Goal: Transaction & Acquisition: Download file/media

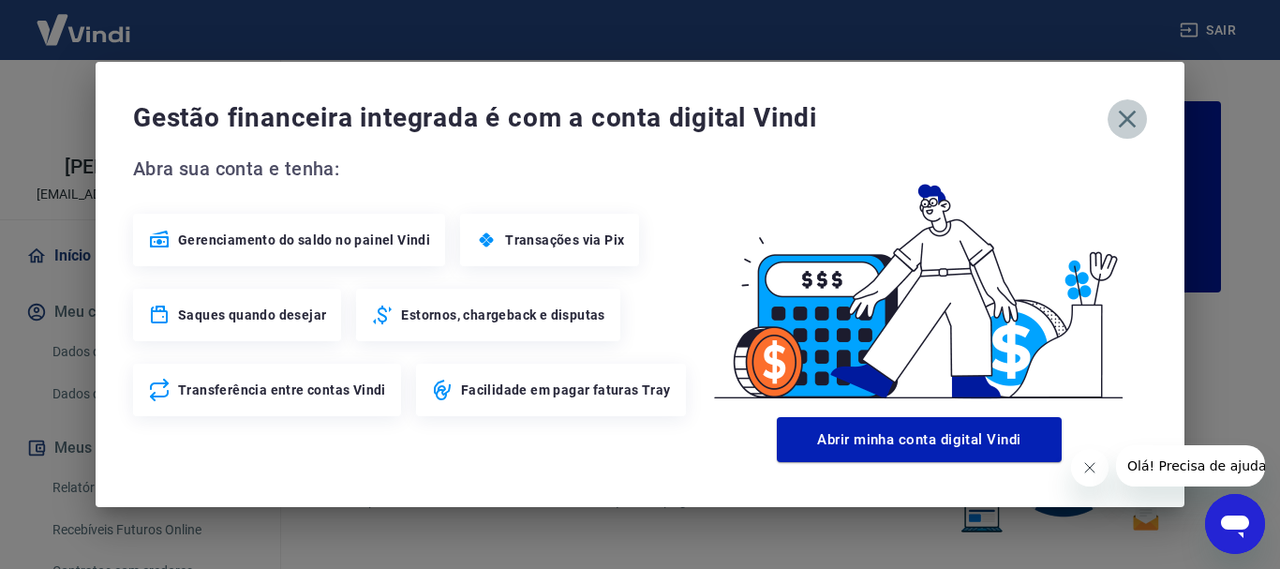
click at [1139, 112] on icon "button" at bounding box center [1127, 119] width 30 height 30
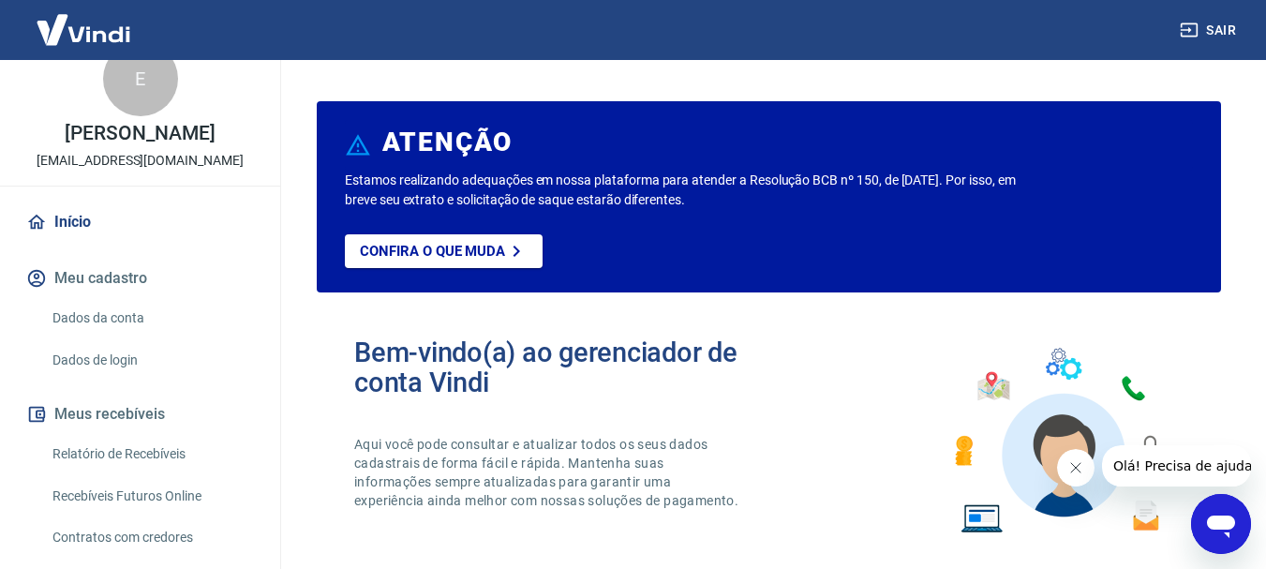
scroll to position [94, 0]
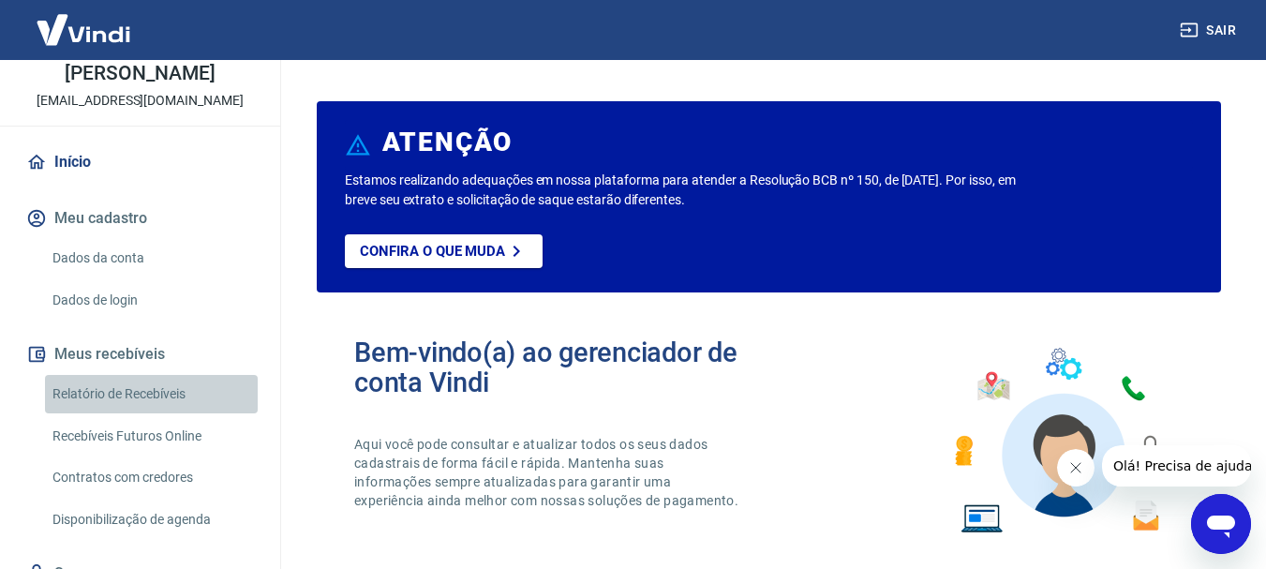
click at [186, 381] on link "Relatório de Recebíveis" at bounding box center [151, 394] width 213 height 38
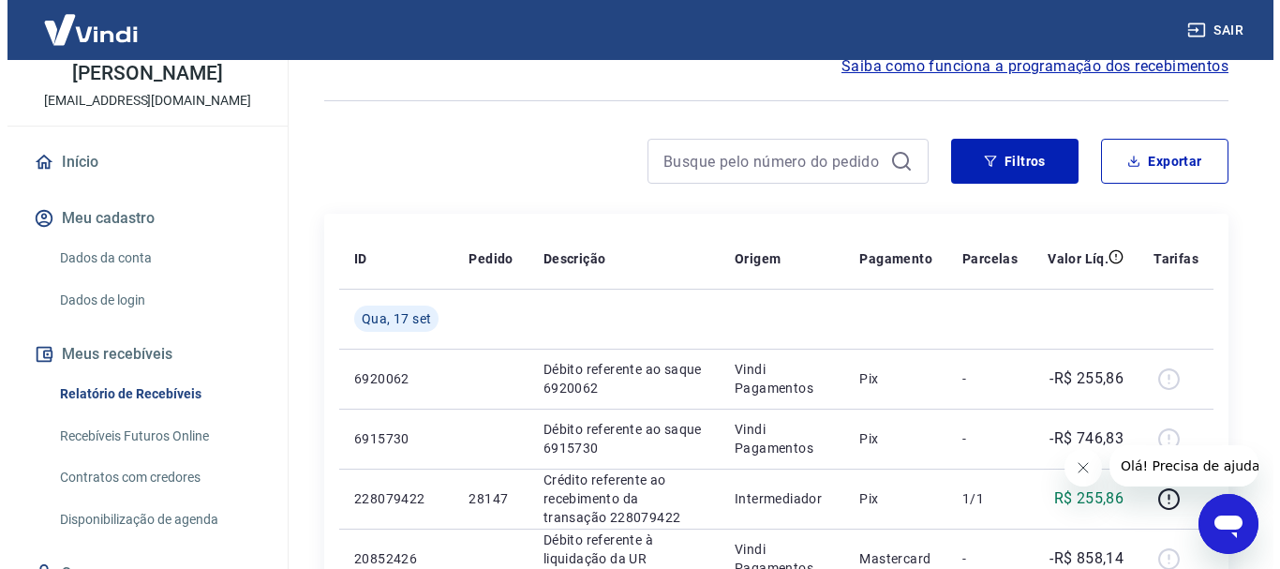
scroll to position [94, 0]
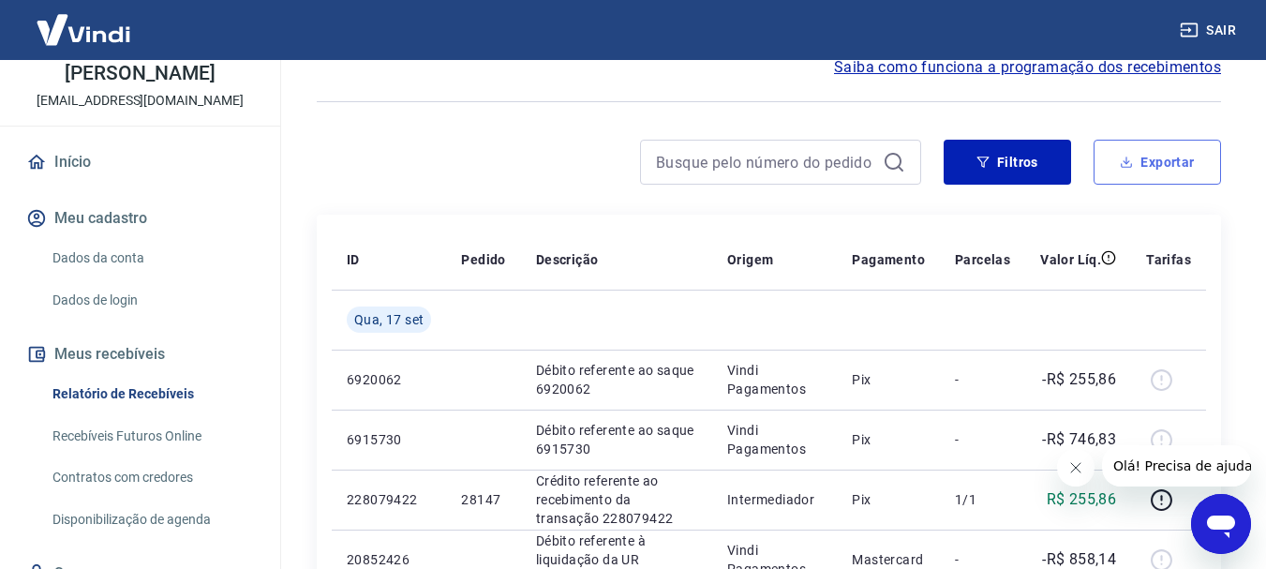
click at [1159, 173] on button "Exportar" at bounding box center [1157, 162] width 127 height 45
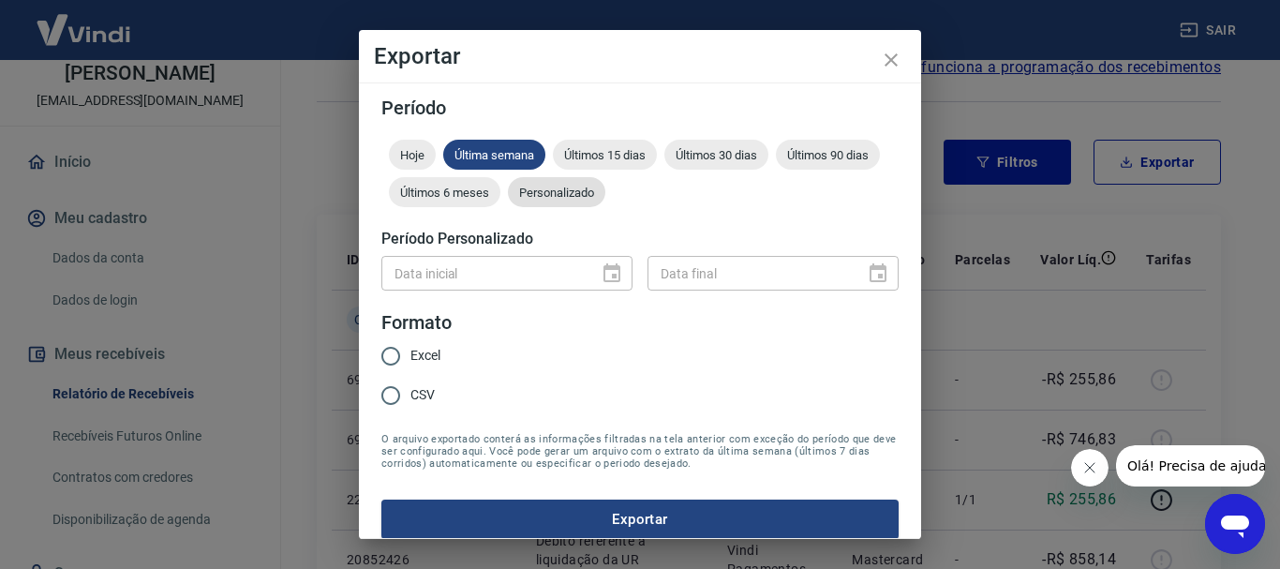
click at [605, 199] on span "Personalizado" at bounding box center [556, 193] width 97 height 14
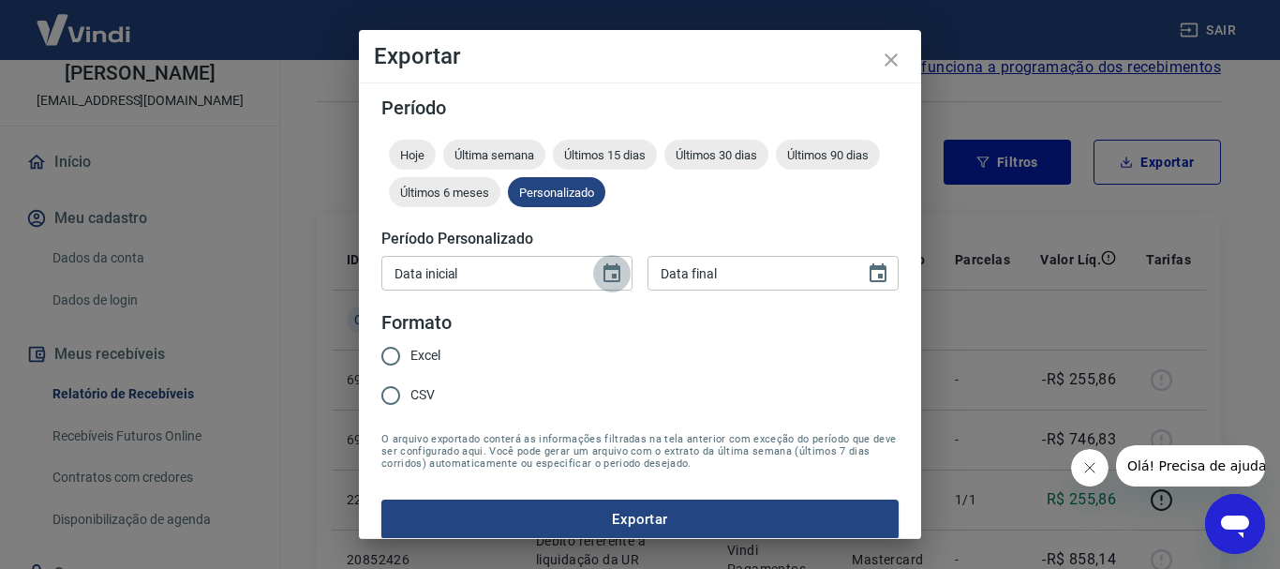
click at [601, 277] on icon "Choose date" at bounding box center [612, 273] width 22 height 22
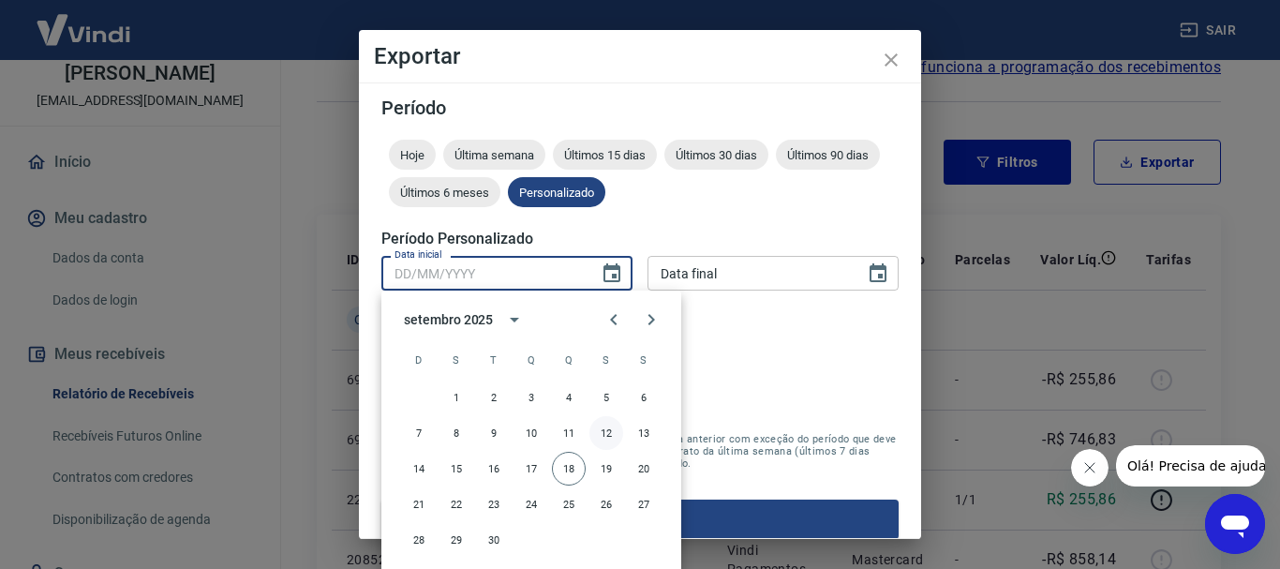
click at [610, 430] on button "12" at bounding box center [606, 433] width 34 height 34
type input "[DATE]"
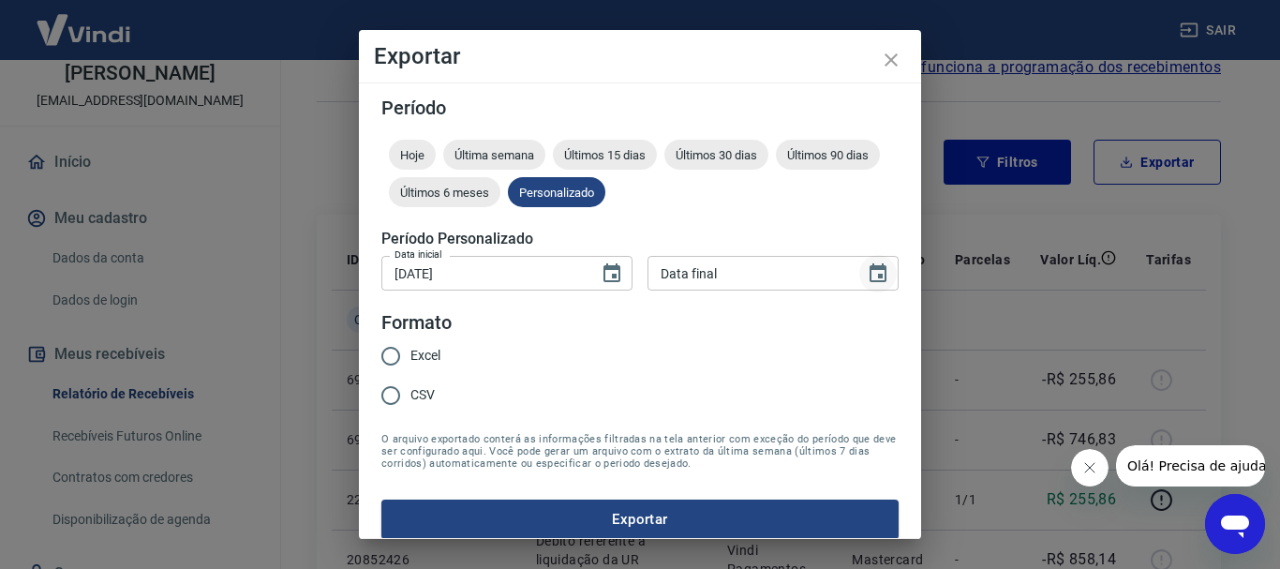
click at [867, 277] on icon "Choose date" at bounding box center [878, 273] width 22 height 22
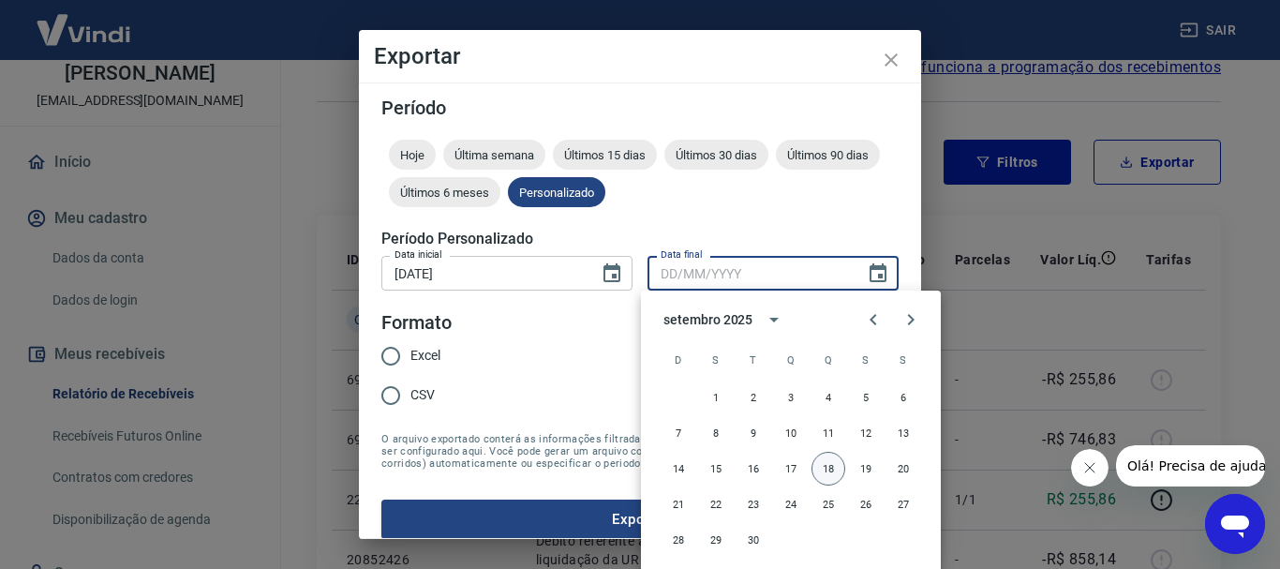
click at [831, 469] on button "18" at bounding box center [829, 469] width 34 height 34
type input "[DATE]"
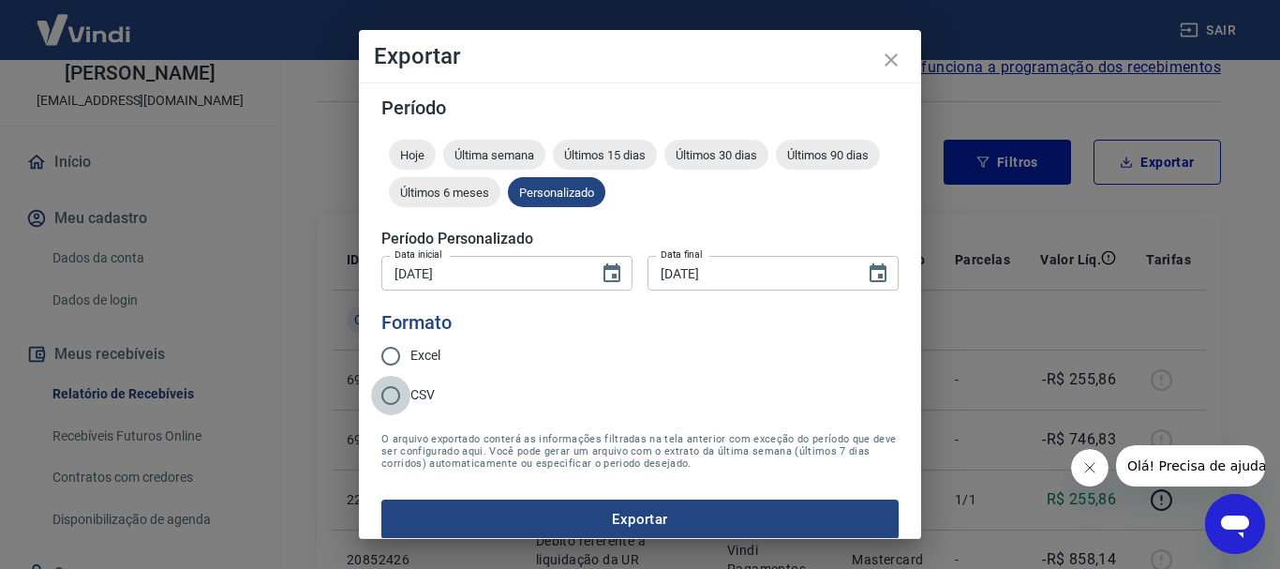
click at [403, 399] on input "CSV" at bounding box center [390, 395] width 39 height 39
radio input "true"
click at [396, 362] on input "Excel" at bounding box center [390, 355] width 39 height 39
radio input "true"
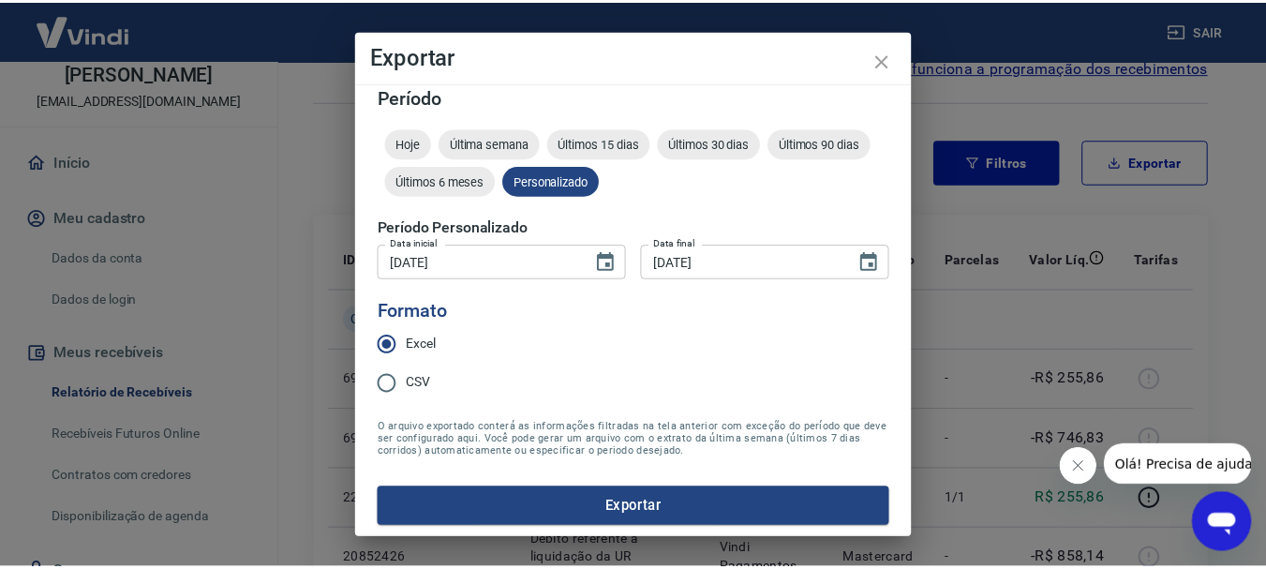
scroll to position [16, 0]
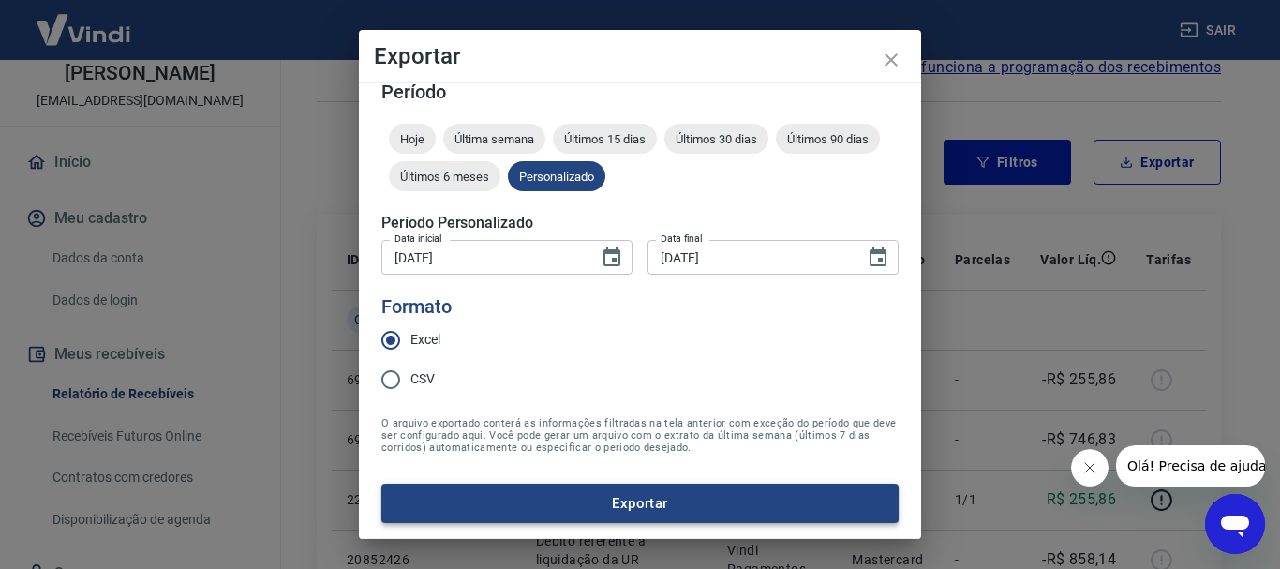
click at [730, 512] on button "Exportar" at bounding box center [639, 503] width 517 height 39
